Goal: Find specific page/section: Find specific page/section

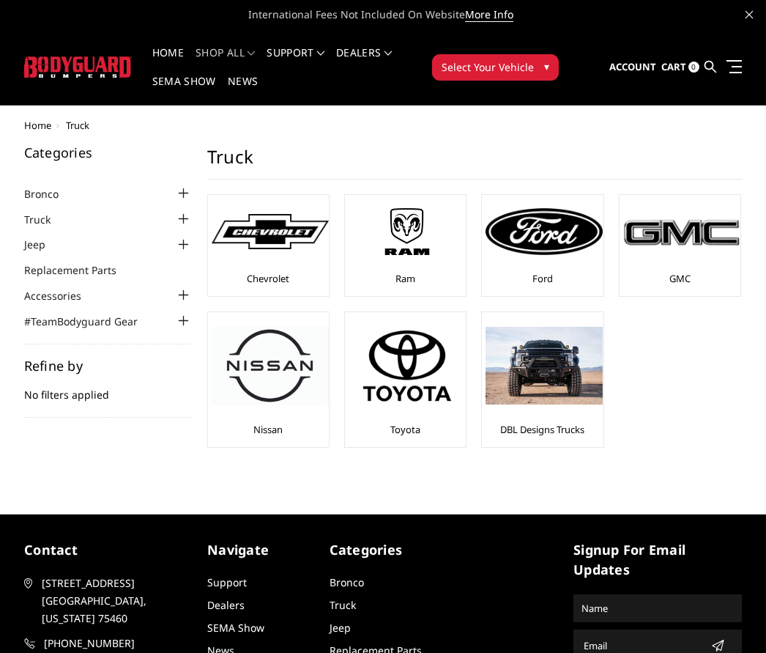
click at [265, 221] on img at bounding box center [270, 232] width 117 height 36
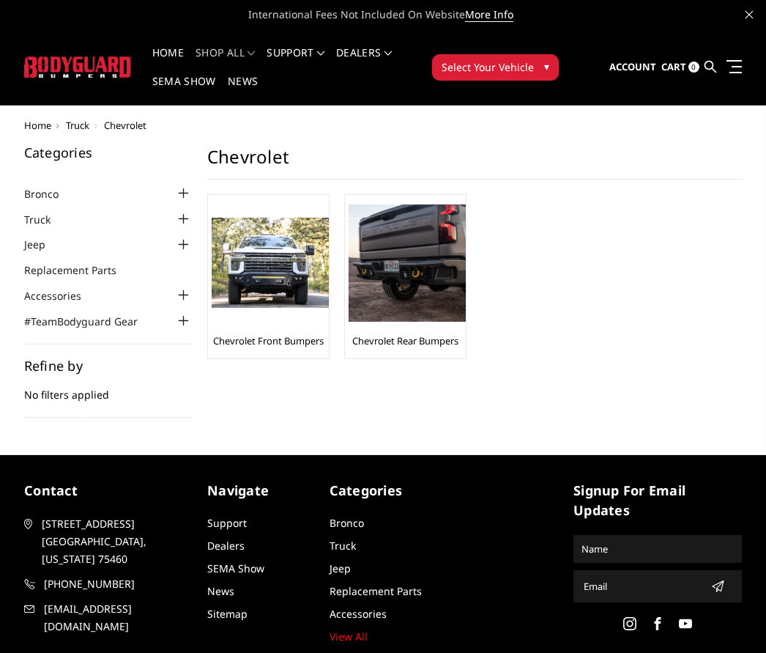
click at [259, 264] on img at bounding box center [270, 263] width 117 height 90
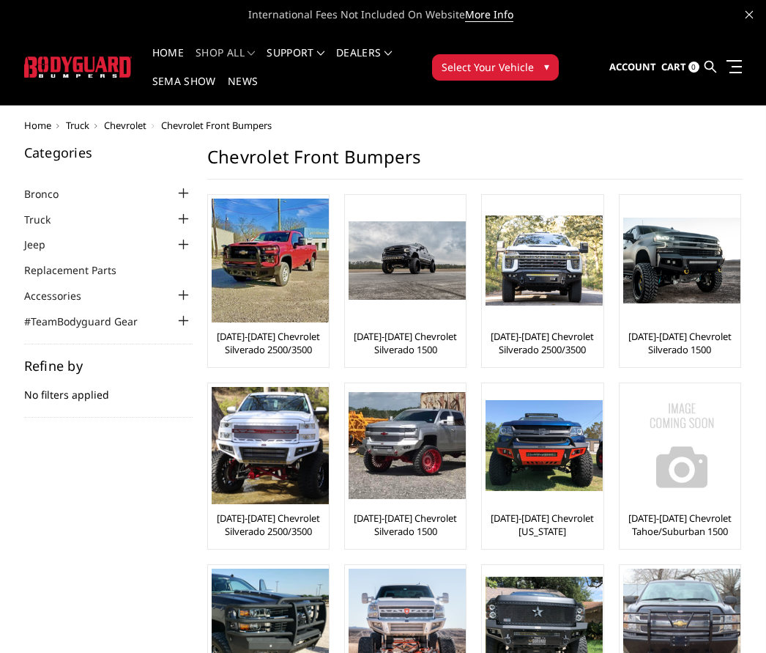
click at [404, 262] on img at bounding box center [407, 260] width 117 height 78
